Goal: Information Seeking & Learning: Check status

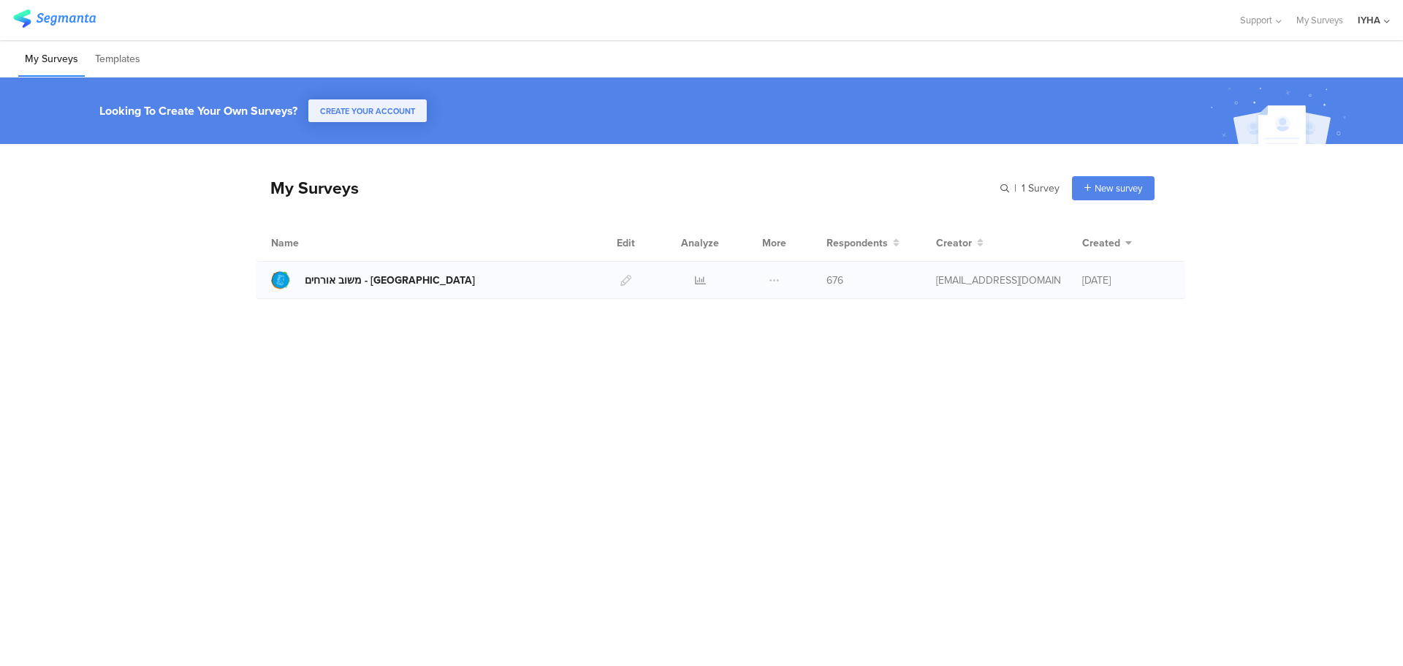
click at [333, 278] on div "משוב אורחים - [GEOGRAPHIC_DATA]" at bounding box center [390, 280] width 170 height 15
click at [840, 279] on span "676" at bounding box center [834, 280] width 17 height 15
click at [700, 280] on icon at bounding box center [700, 280] width 11 height 11
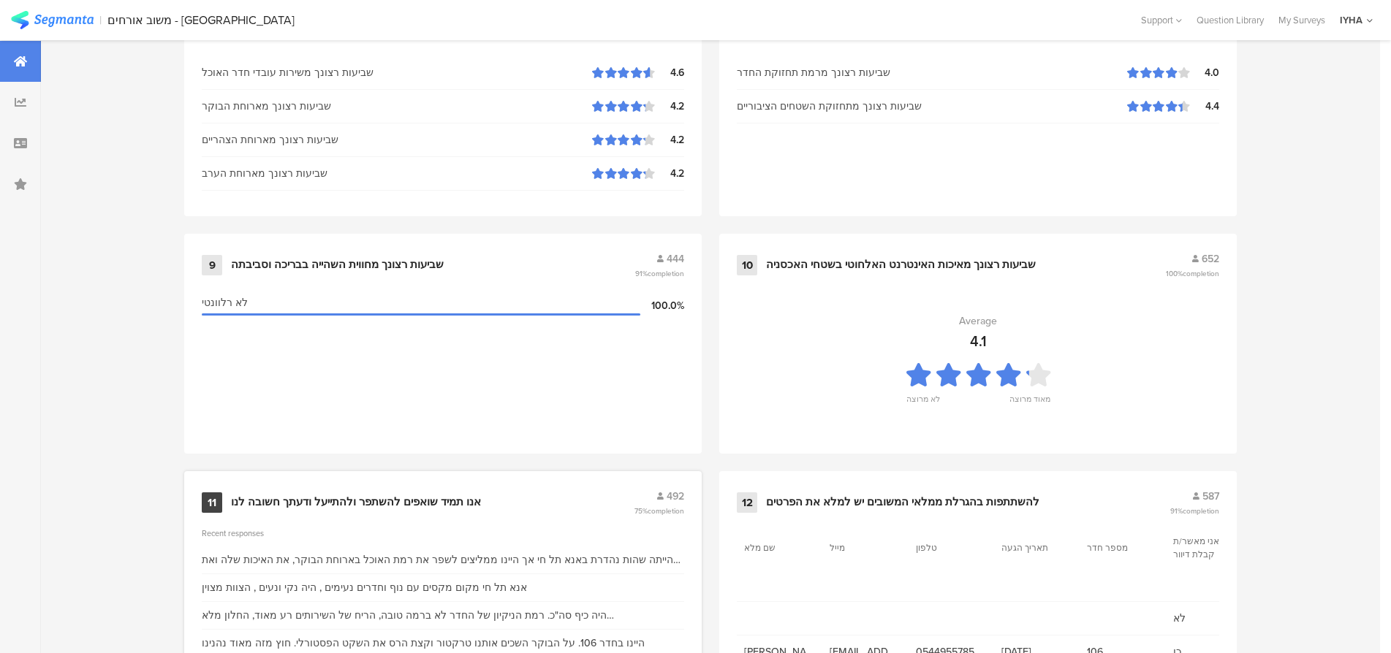
scroll to position [1417, 0]
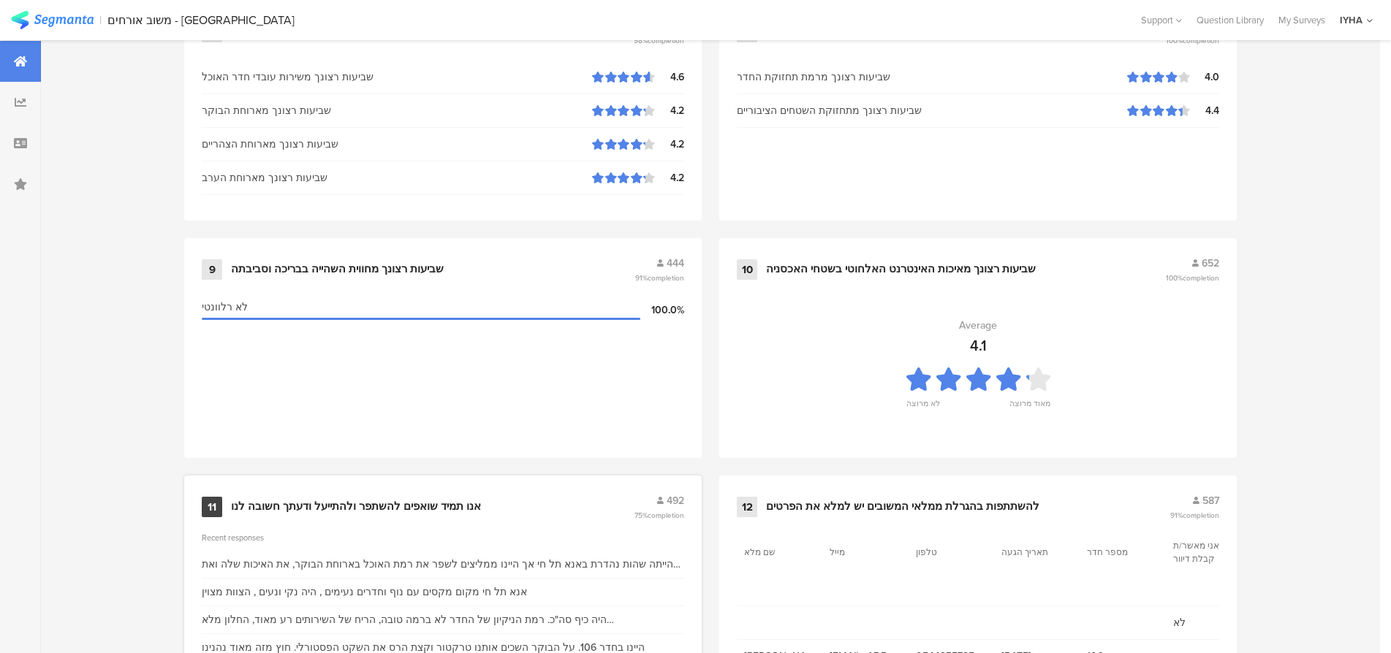
click at [222, 506] on div "11" at bounding box center [212, 507] width 20 height 20
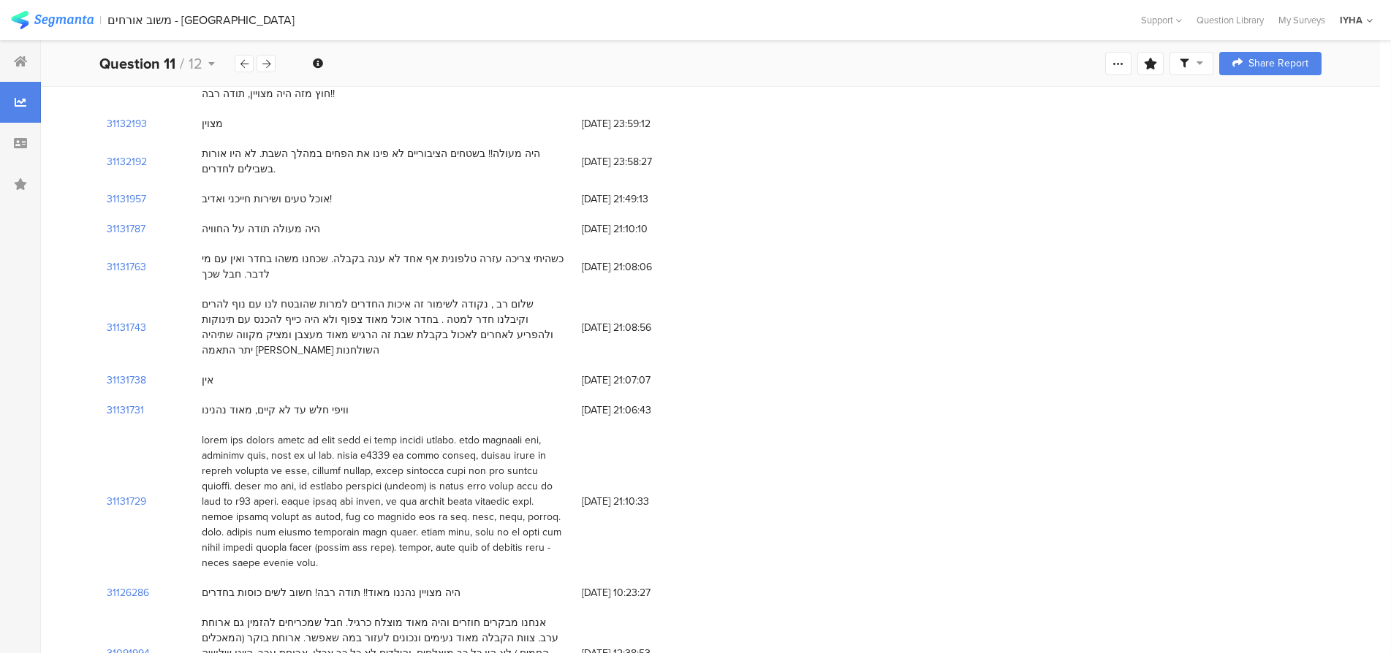
scroll to position [2101, 0]
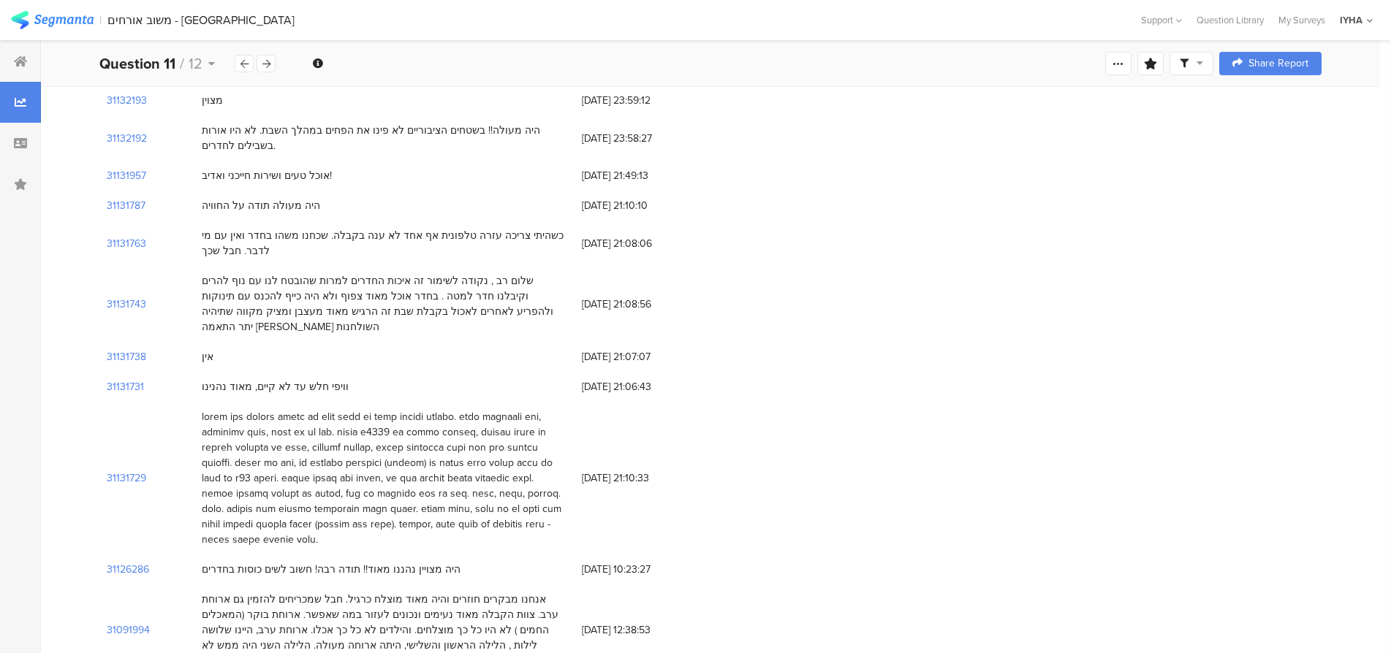
click at [540, 409] on div at bounding box center [384, 478] width 365 height 138
click at [373, 409] on div at bounding box center [384, 478] width 365 height 138
click at [301, 409] on div at bounding box center [384, 478] width 365 height 138
click at [389, 409] on div at bounding box center [384, 478] width 365 height 138
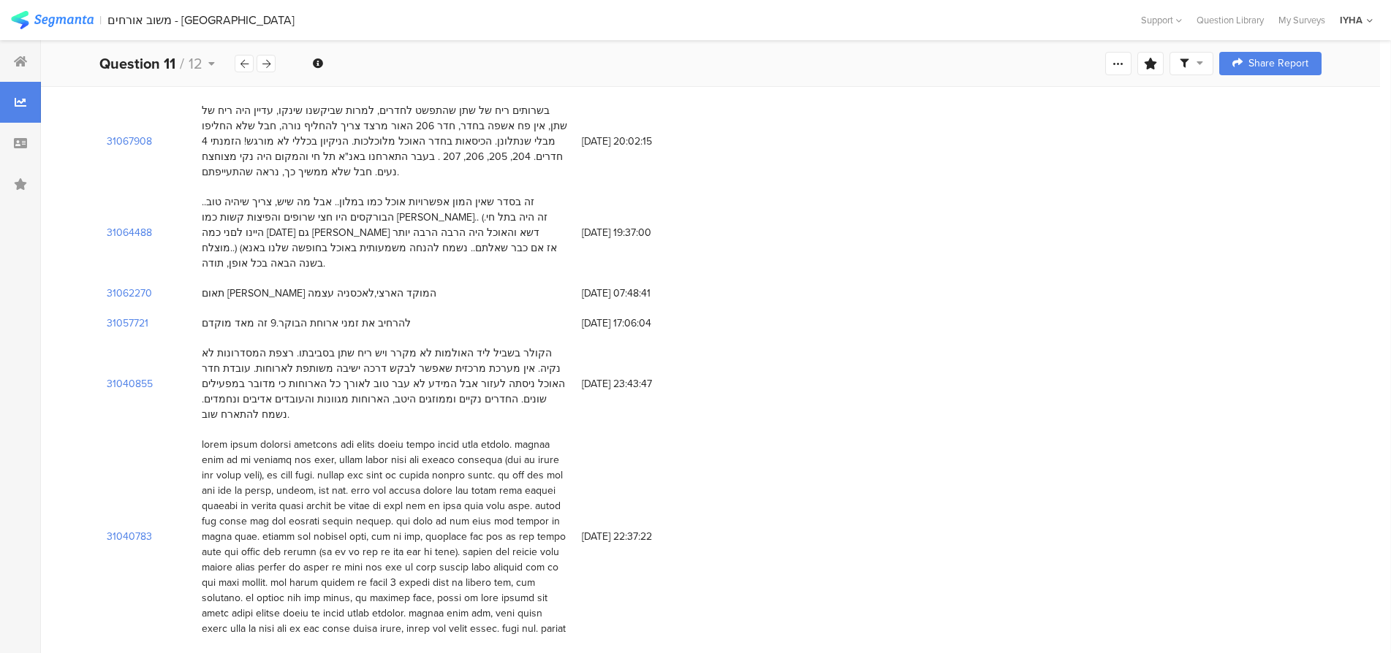
scroll to position [3106, 0]
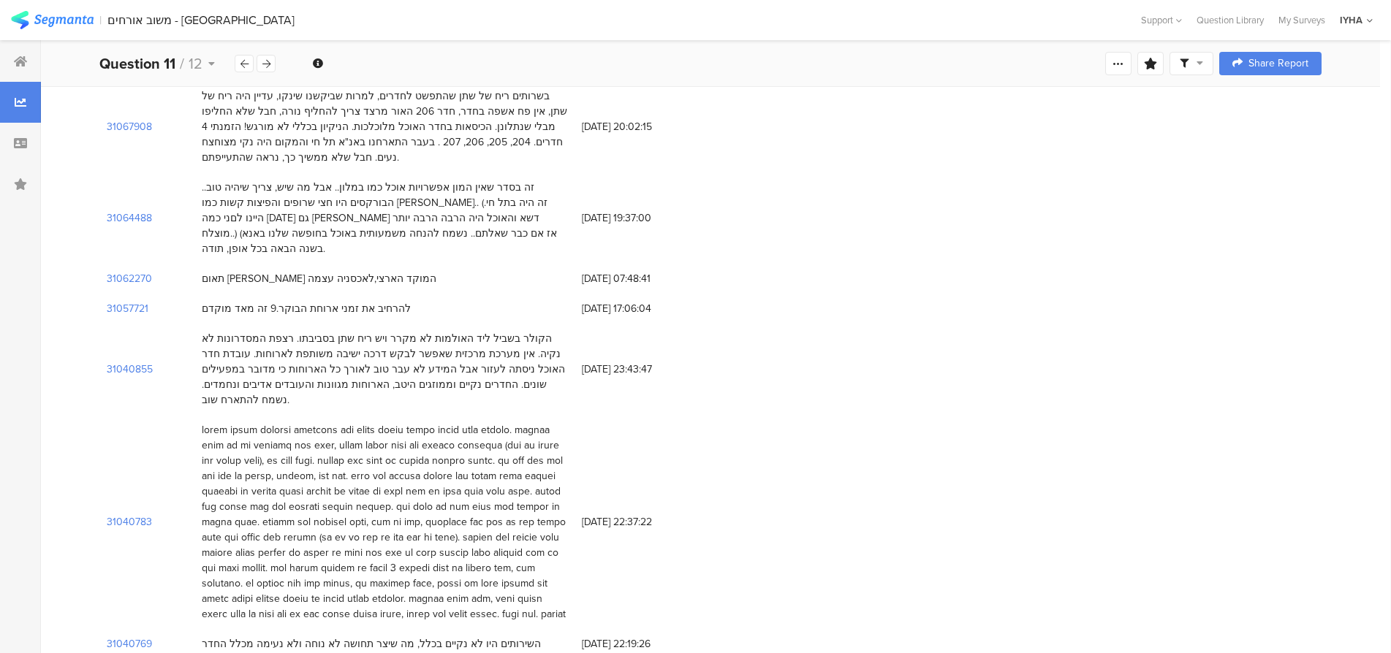
click at [563, 422] on div at bounding box center [384, 521] width 365 height 199
click at [561, 422] on div at bounding box center [384, 521] width 365 height 199
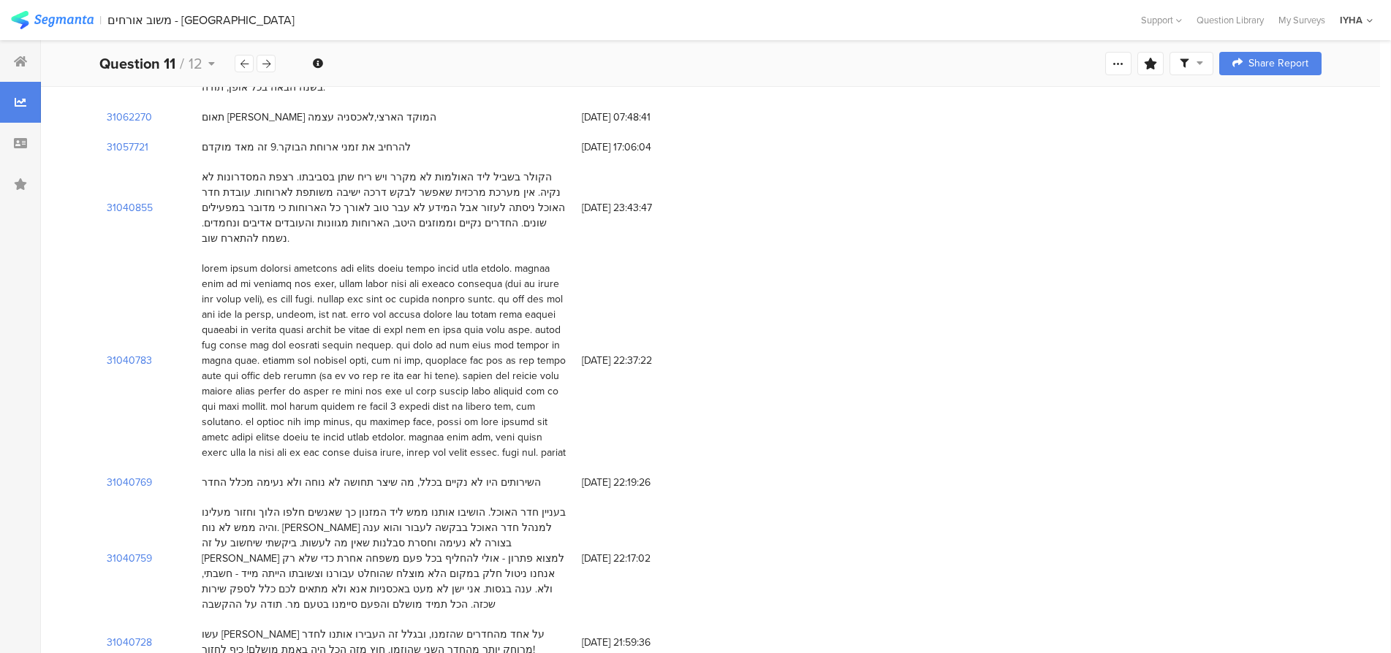
scroll to position [3270, 0]
click at [546, 502] on div "בעניין חדר האוכל. הושיבו אותנו ממש ליד המזנון כך שאנשים חלפו הלוך וחזור מעלינו …" at bounding box center [384, 555] width 365 height 107
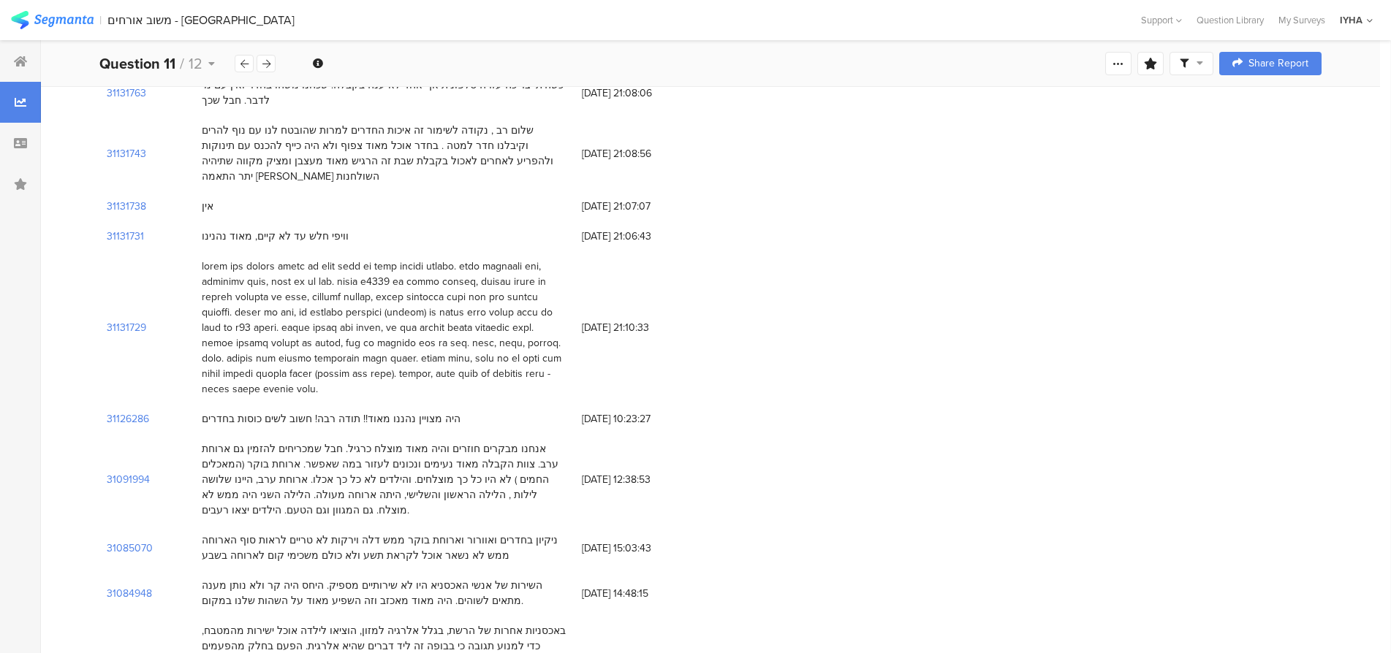
scroll to position [2247, 0]
